Goal: Task Accomplishment & Management: Use online tool/utility

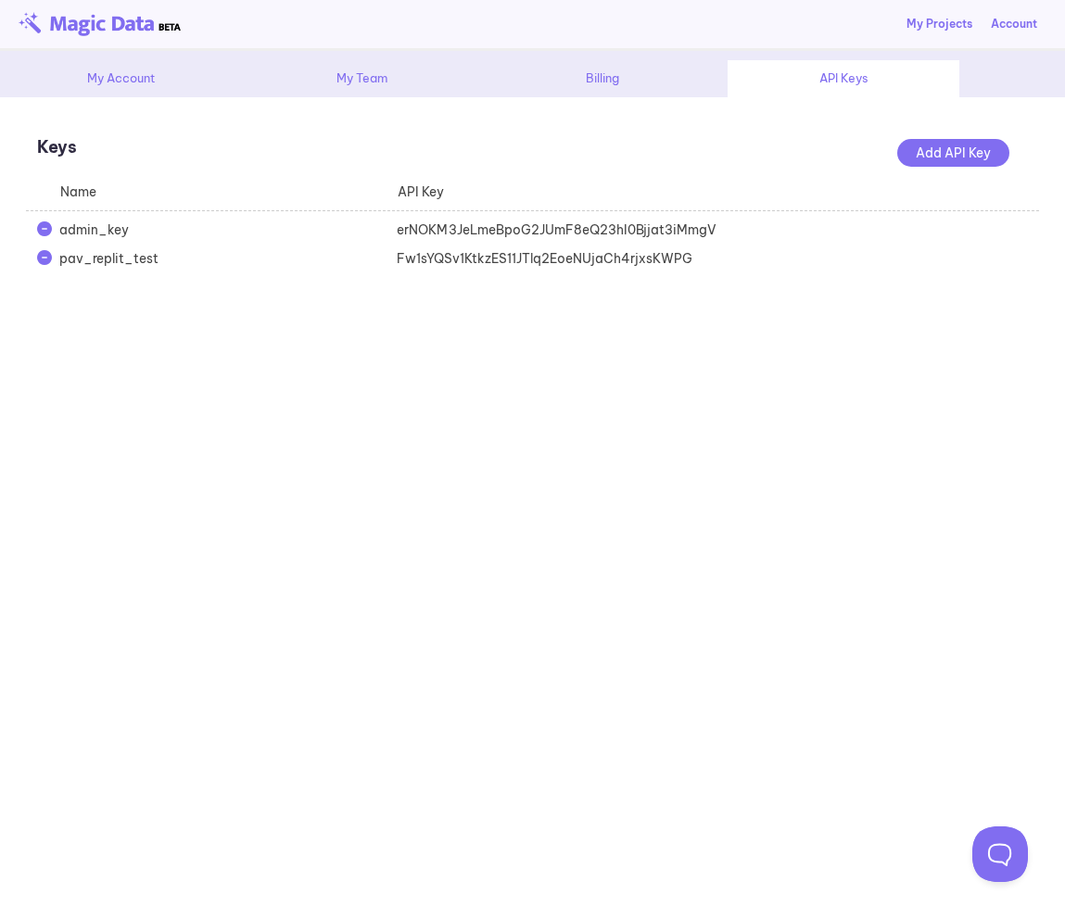
click at [930, 25] on link "My Projects" at bounding box center [939, 24] width 66 height 17
click at [1063, 411] on div "**********" at bounding box center [532, 508] width 1065 height 822
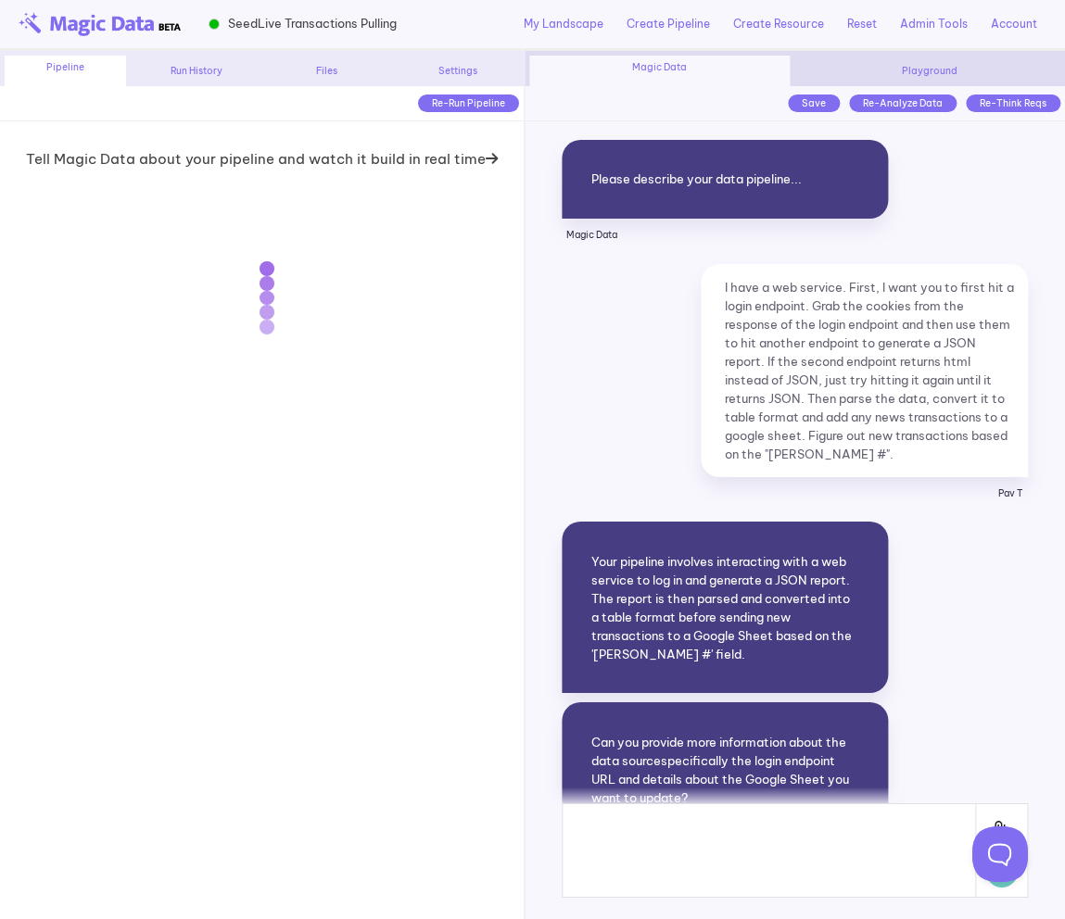
scroll to position [15309, 0]
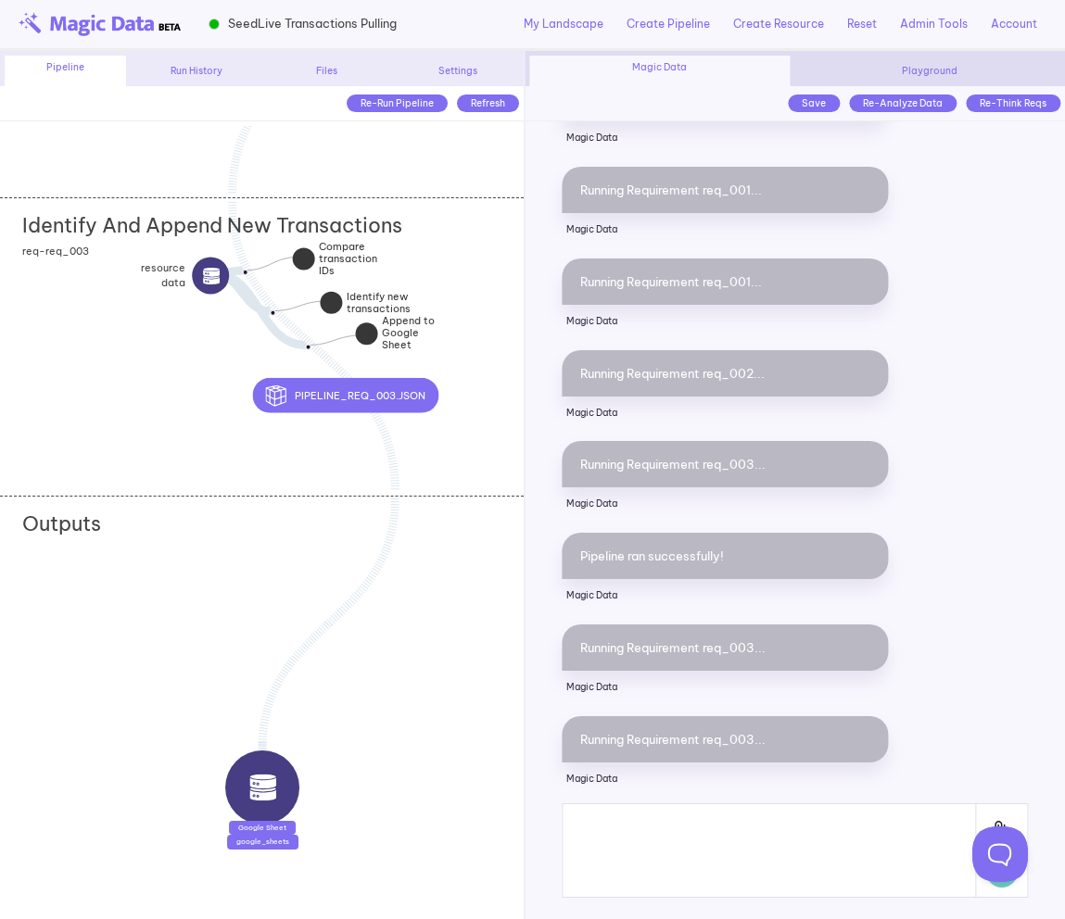
click at [272, 795] on img at bounding box center [262, 788] width 28 height 28
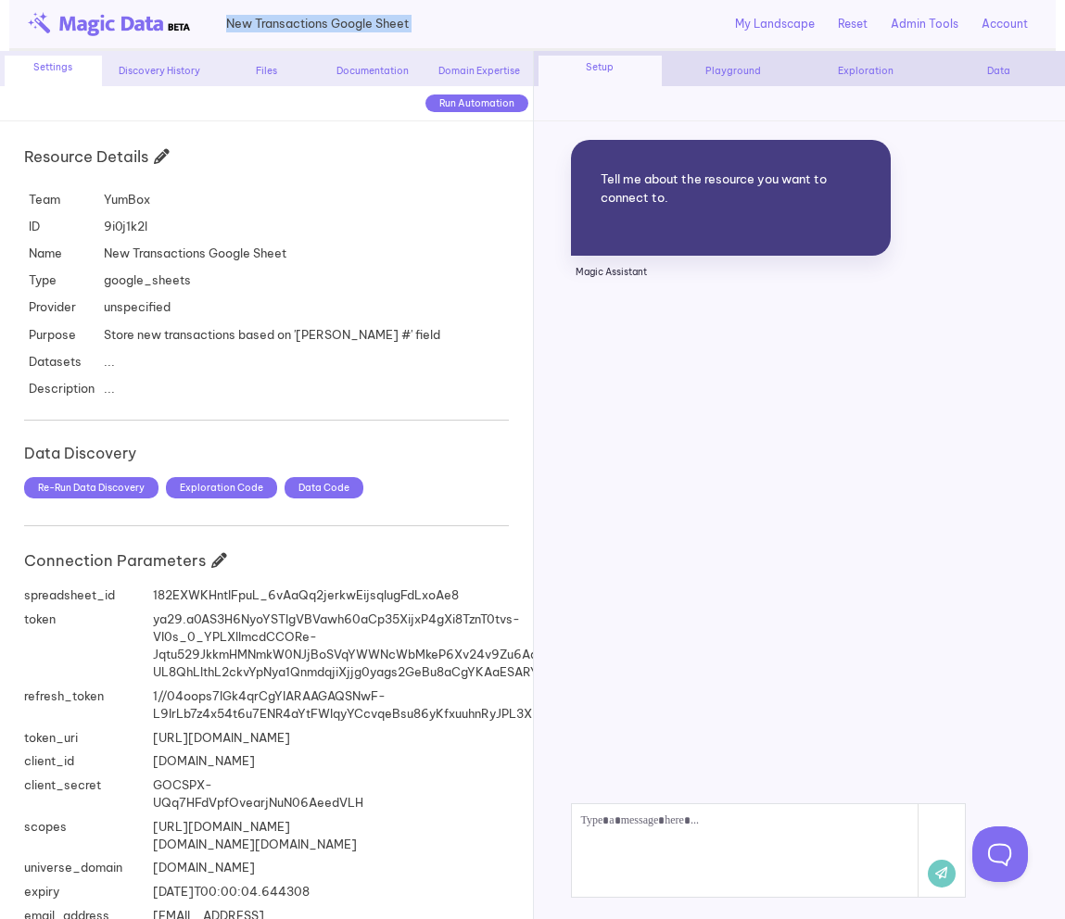
drag, startPoint x: 448, startPoint y: 22, endPoint x: 221, endPoint y: 27, distance: 226.2
click at [221, 27] on div "New Transactions Google Sheet My Landscape Reset Admin Tools Update View Dojo A…" at bounding box center [532, 25] width 1047 height 51
copy div "New Transactions Google Sheet"
